Goal: Task Accomplishment & Management: Use online tool/utility

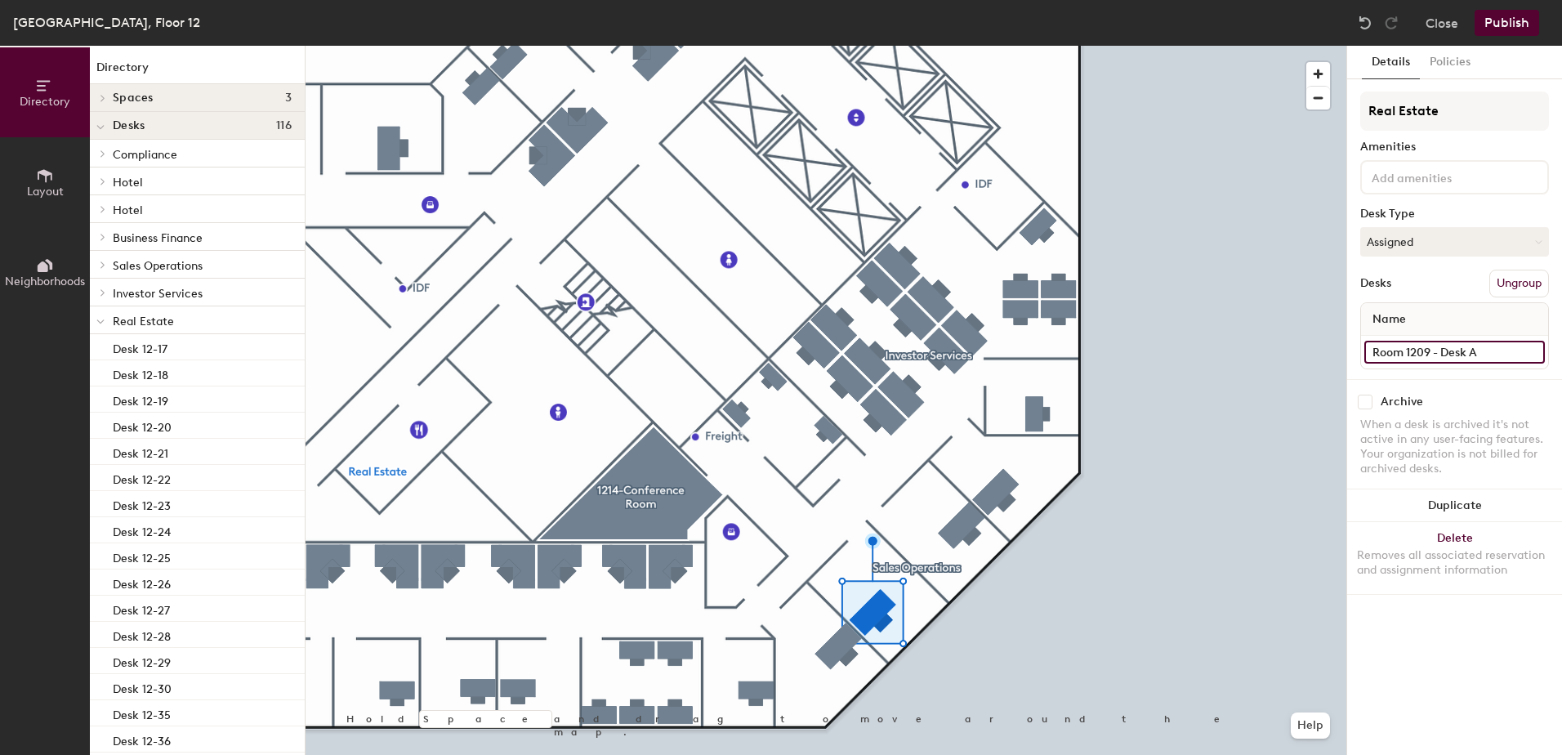
click at [1489, 342] on input "Room 1209 - Desk A" at bounding box center [1454, 352] width 180 height 23
click at [1489, 357] on input "Room 1209 - Desk A" at bounding box center [1454, 352] width 180 height 23
type input "Room 1209"
click at [1509, 21] on button "Publish" at bounding box center [1506, 23] width 65 height 26
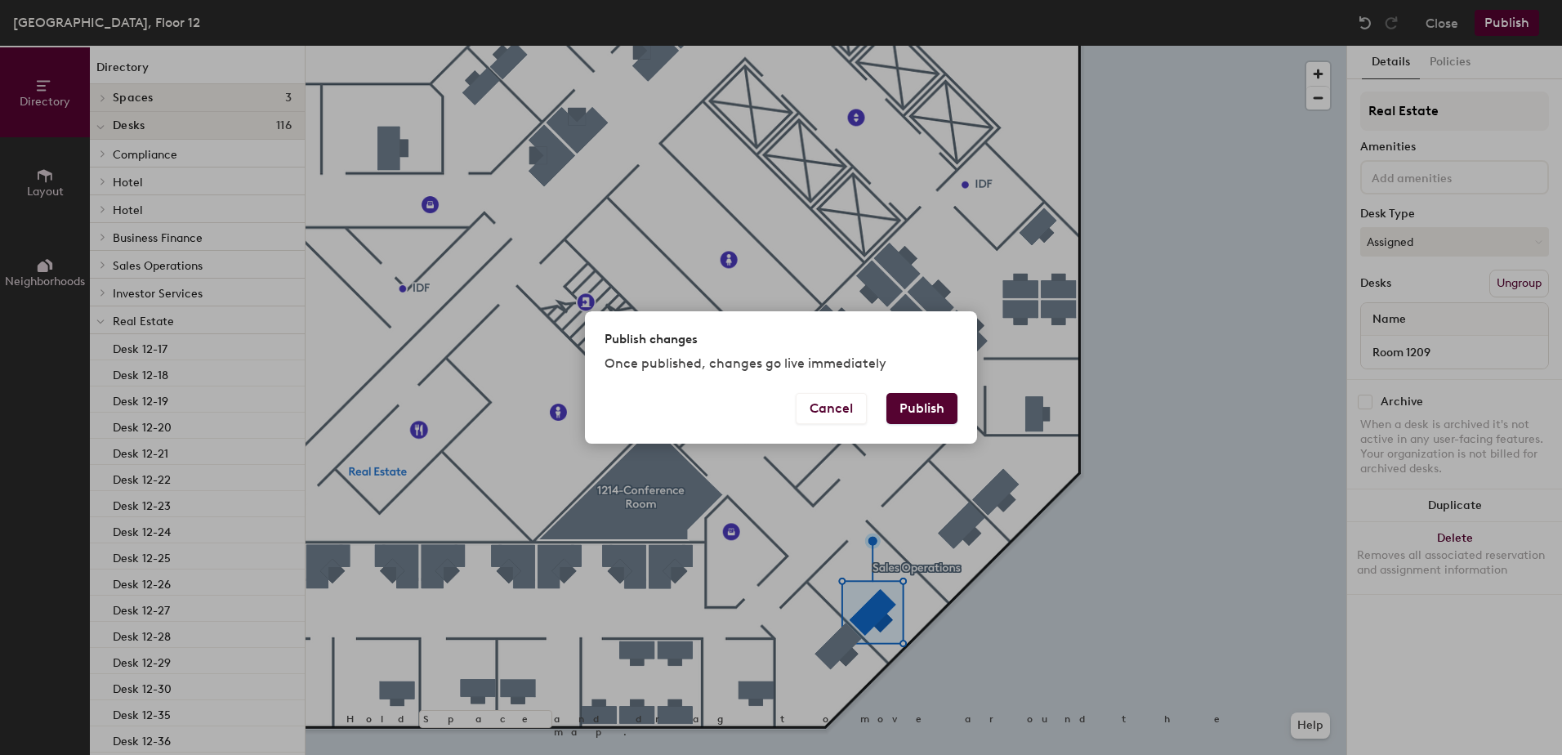
click at [935, 406] on button "Publish" at bounding box center [921, 408] width 71 height 31
